Goal: Information Seeking & Learning: Learn about a topic

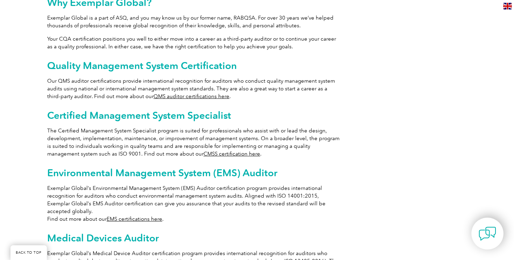
scroll to position [389, 0]
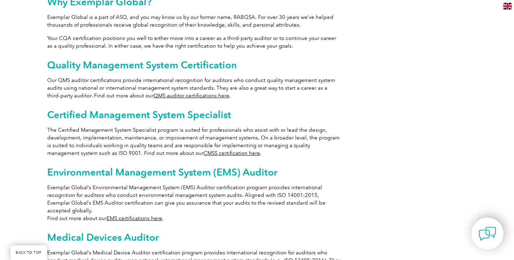
click at [177, 92] on link "QMS auditor certifications here" at bounding box center [192, 95] width 76 height 6
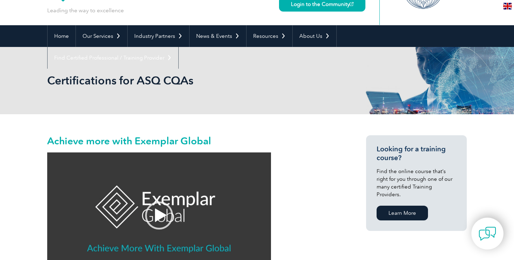
scroll to position [0, 0]
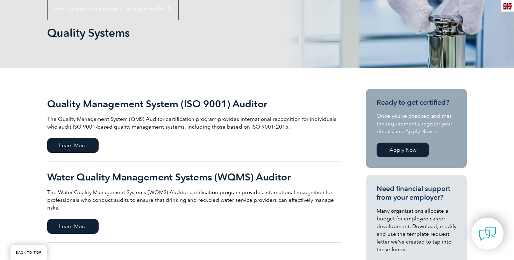
scroll to position [92, 0]
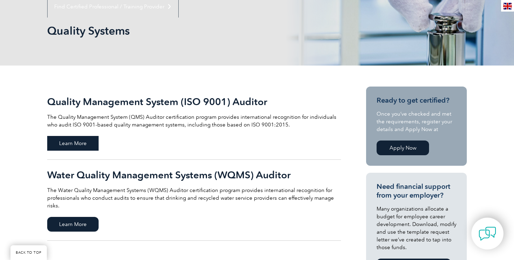
click at [64, 147] on span "Learn More" at bounding box center [72, 143] width 51 height 15
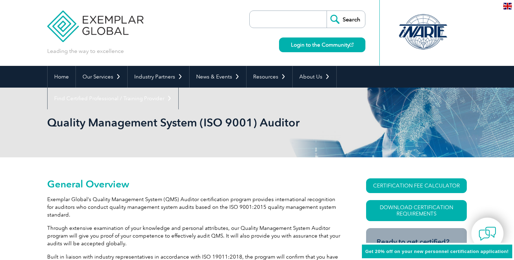
scroll to position [61, 0]
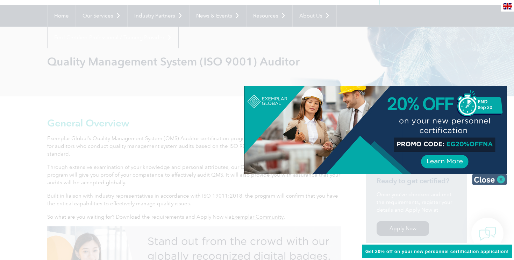
click at [491, 179] on img at bounding box center [489, 179] width 35 height 10
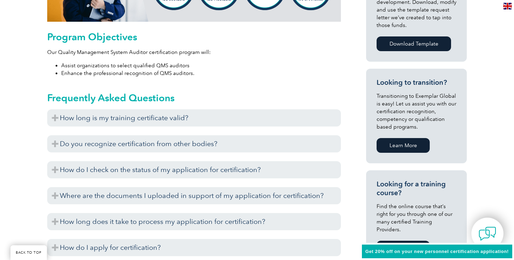
scroll to position [372, 0]
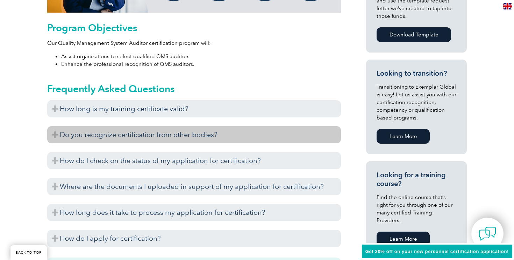
click at [94, 141] on h3 "Do you recognize certification from other bodies?" at bounding box center [194, 134] width 294 height 17
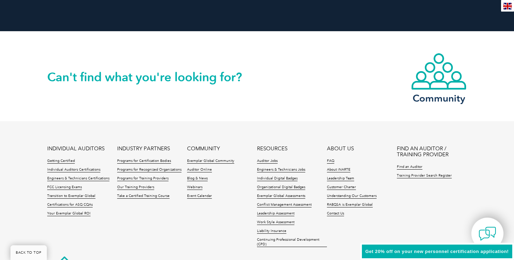
scroll to position [986, 0]
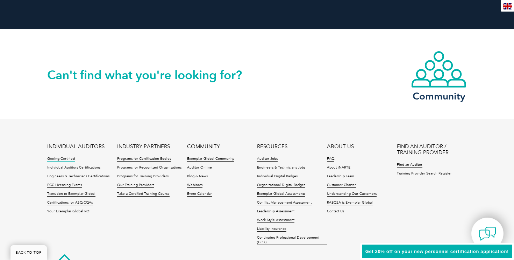
click at [62, 158] on link "Getting Certified" at bounding box center [61, 158] width 28 height 5
